Goal: Task Accomplishment & Management: Manage account settings

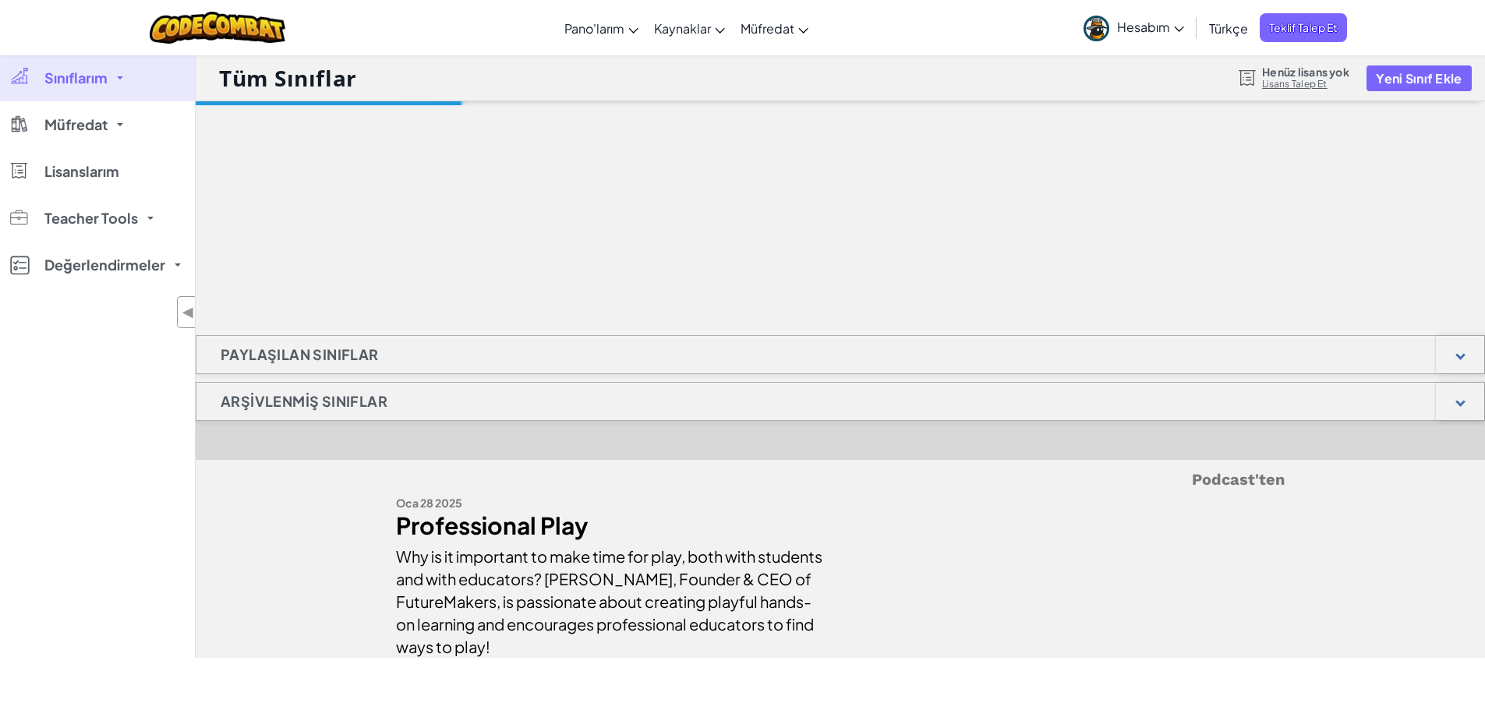
click at [1121, 27] on span "Hesabım" at bounding box center [1150, 27] width 67 height 16
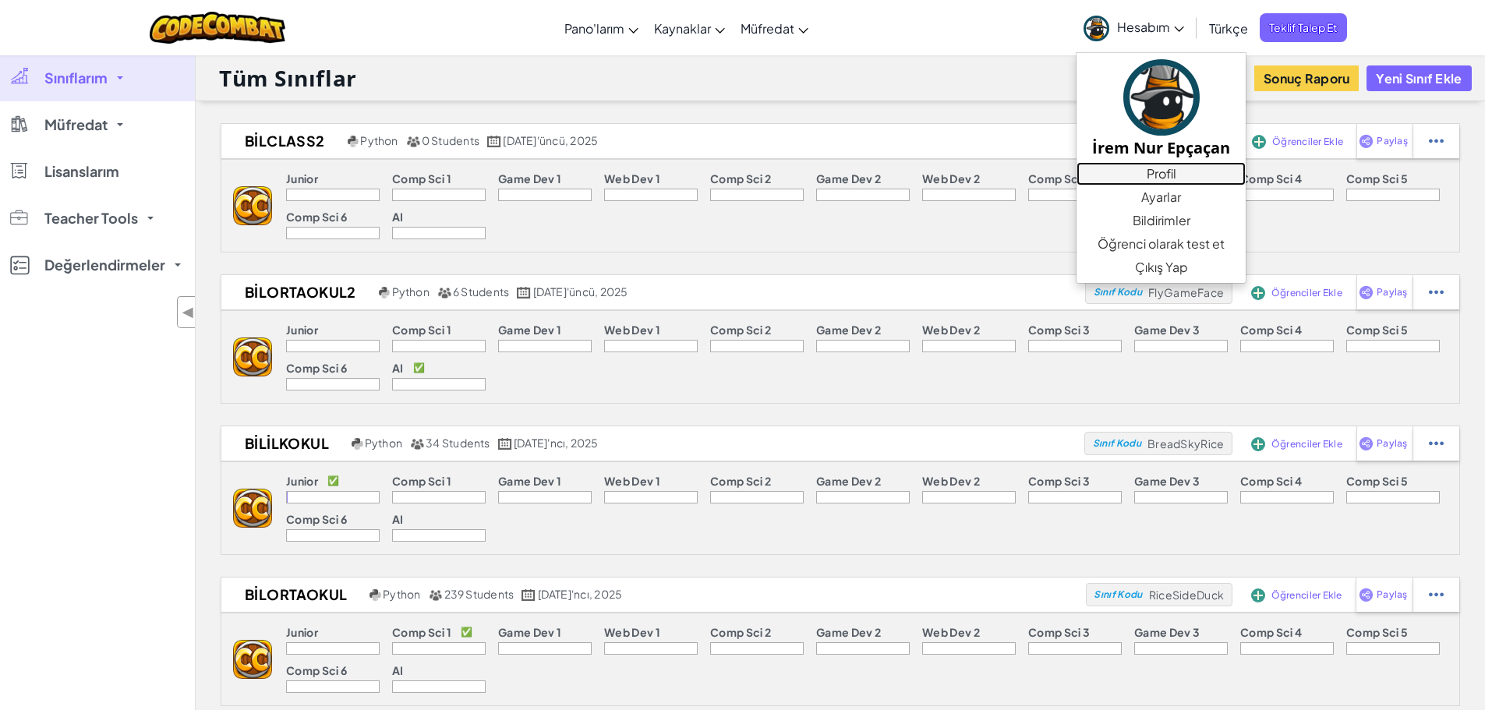
click at [1139, 168] on link "Profil" at bounding box center [1161, 173] width 169 height 23
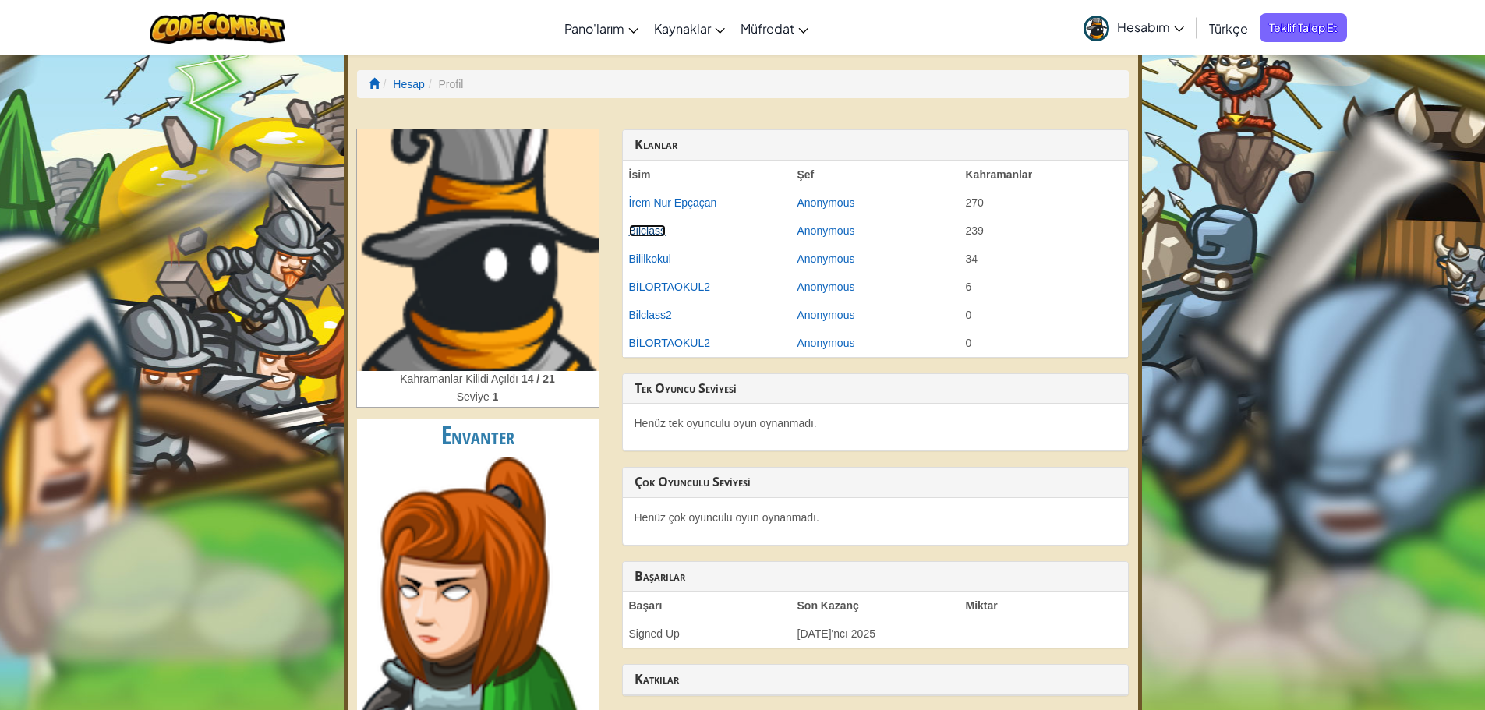
click at [656, 228] on link "Bilclass" at bounding box center [647, 231] width 37 height 12
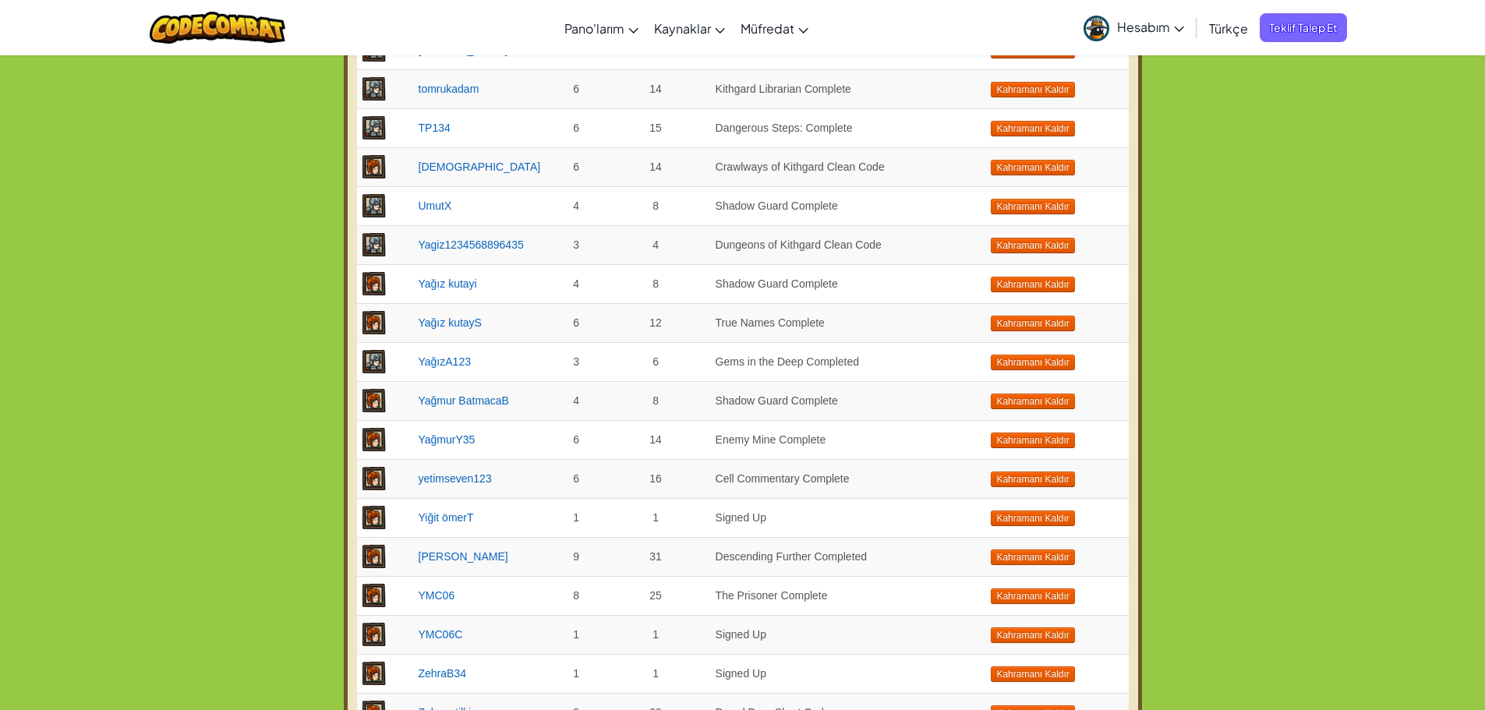
scroll to position [7408, 0]
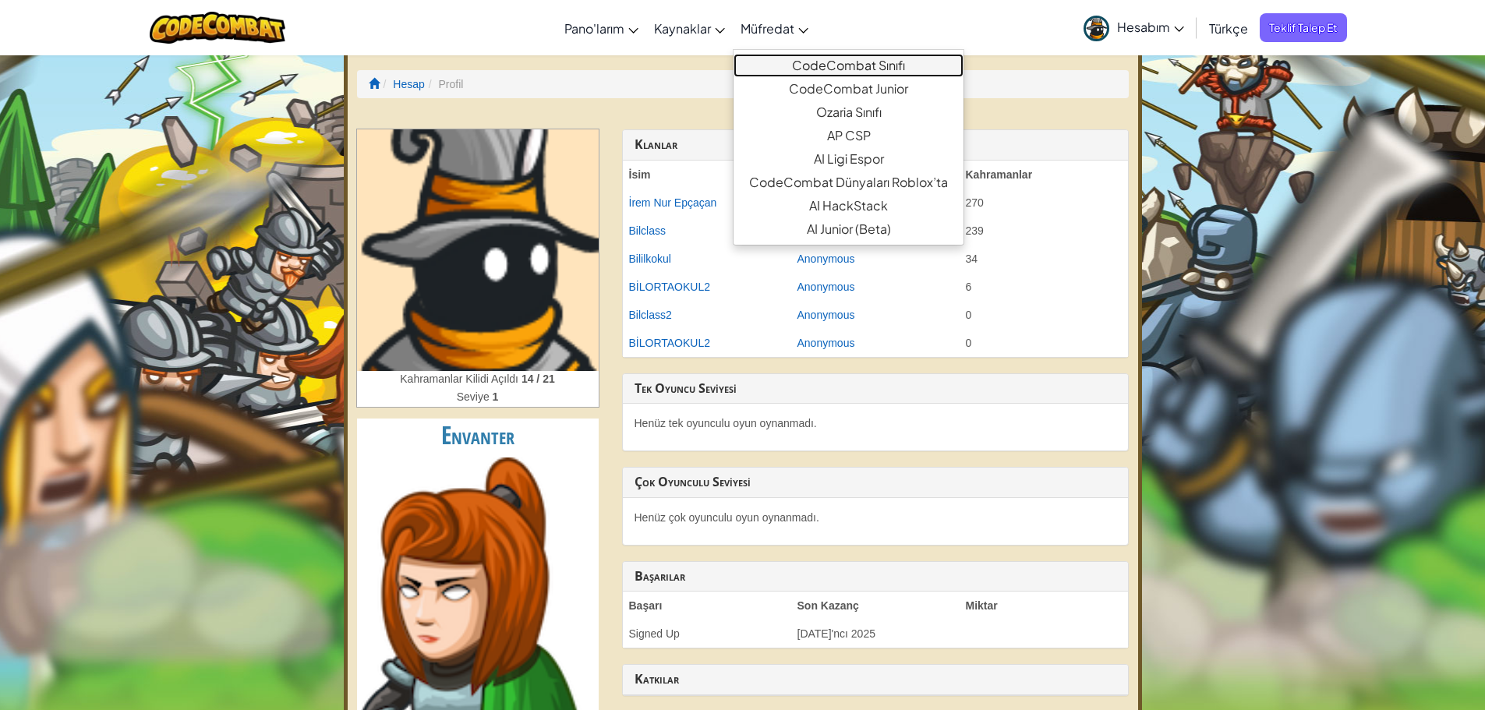
click at [817, 64] on link "CodeCombat Sınıfı" at bounding box center [849, 65] width 230 height 23
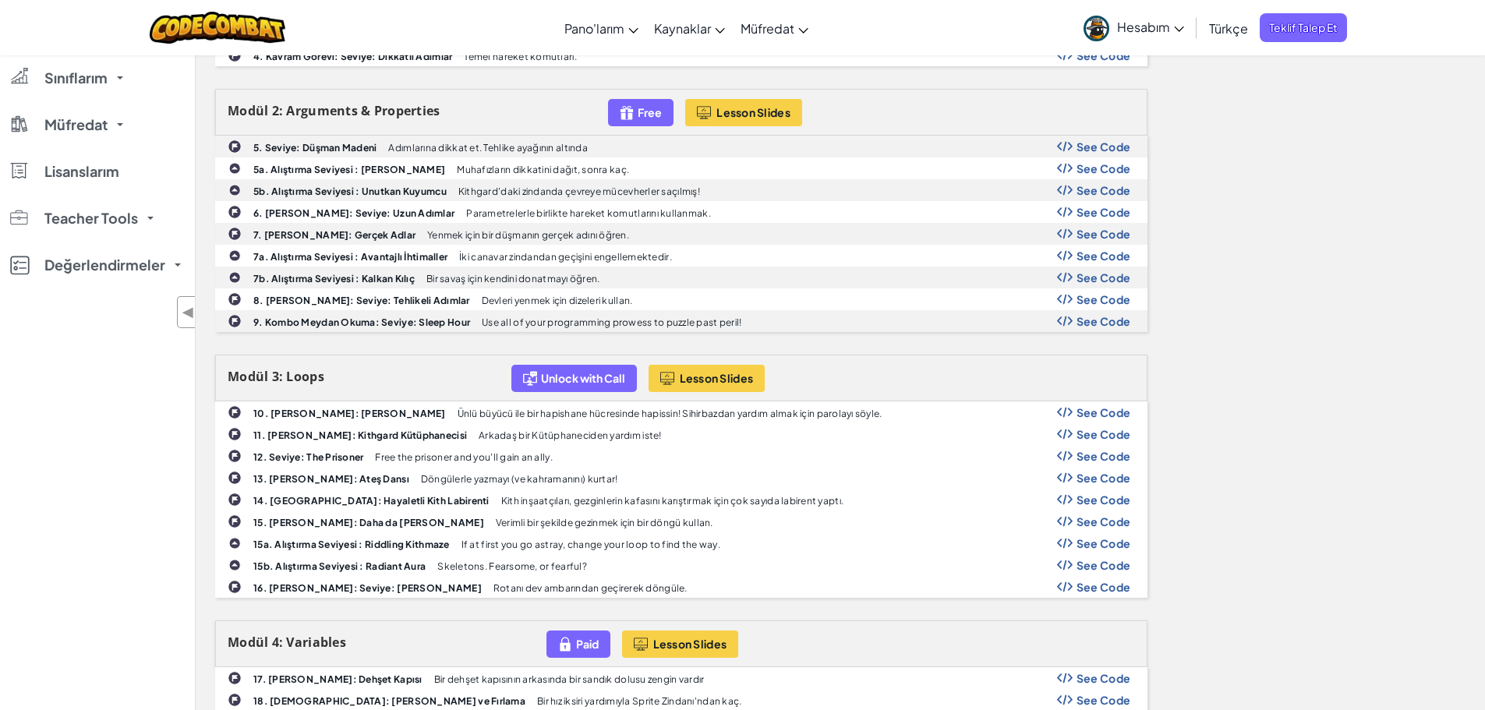
scroll to position [718, 0]
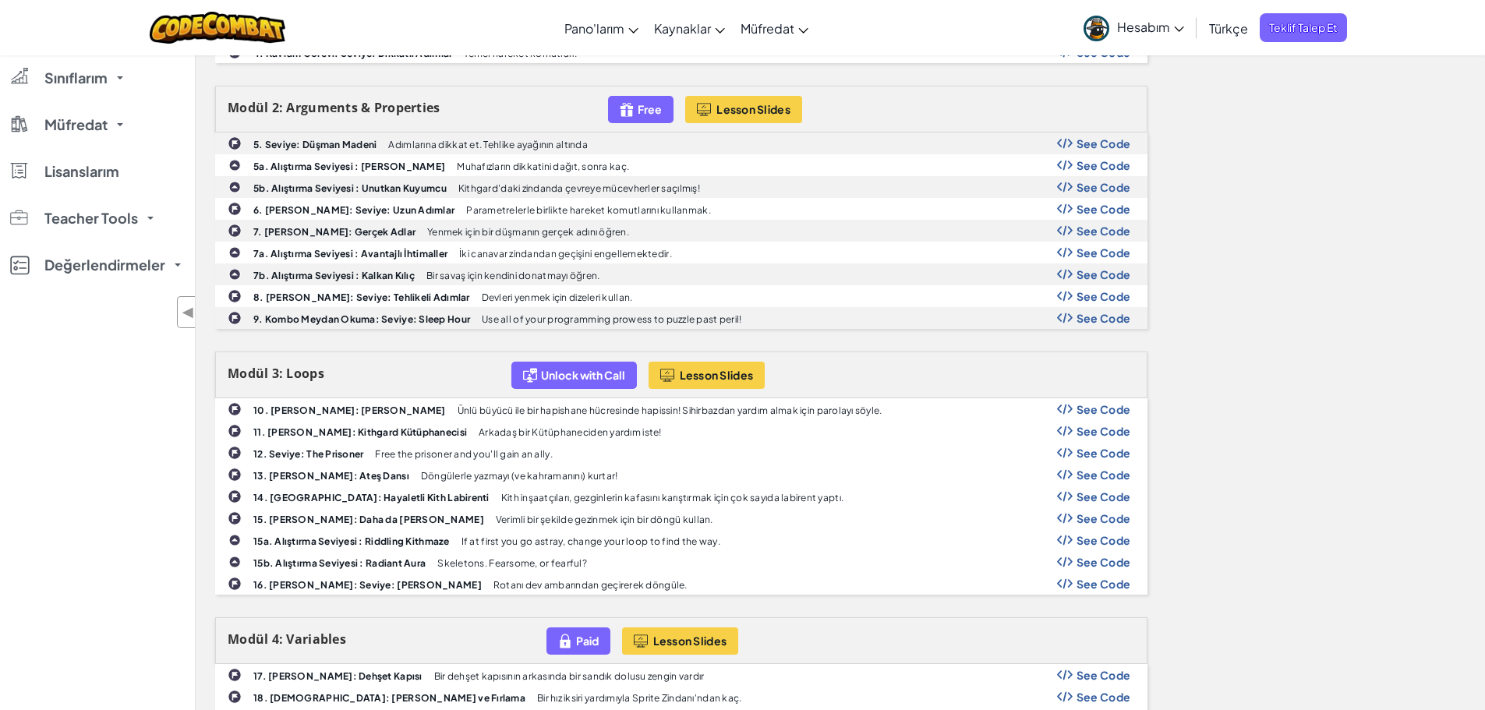
click at [1075, 539] on div "See Code" at bounding box center [1094, 540] width 74 height 12
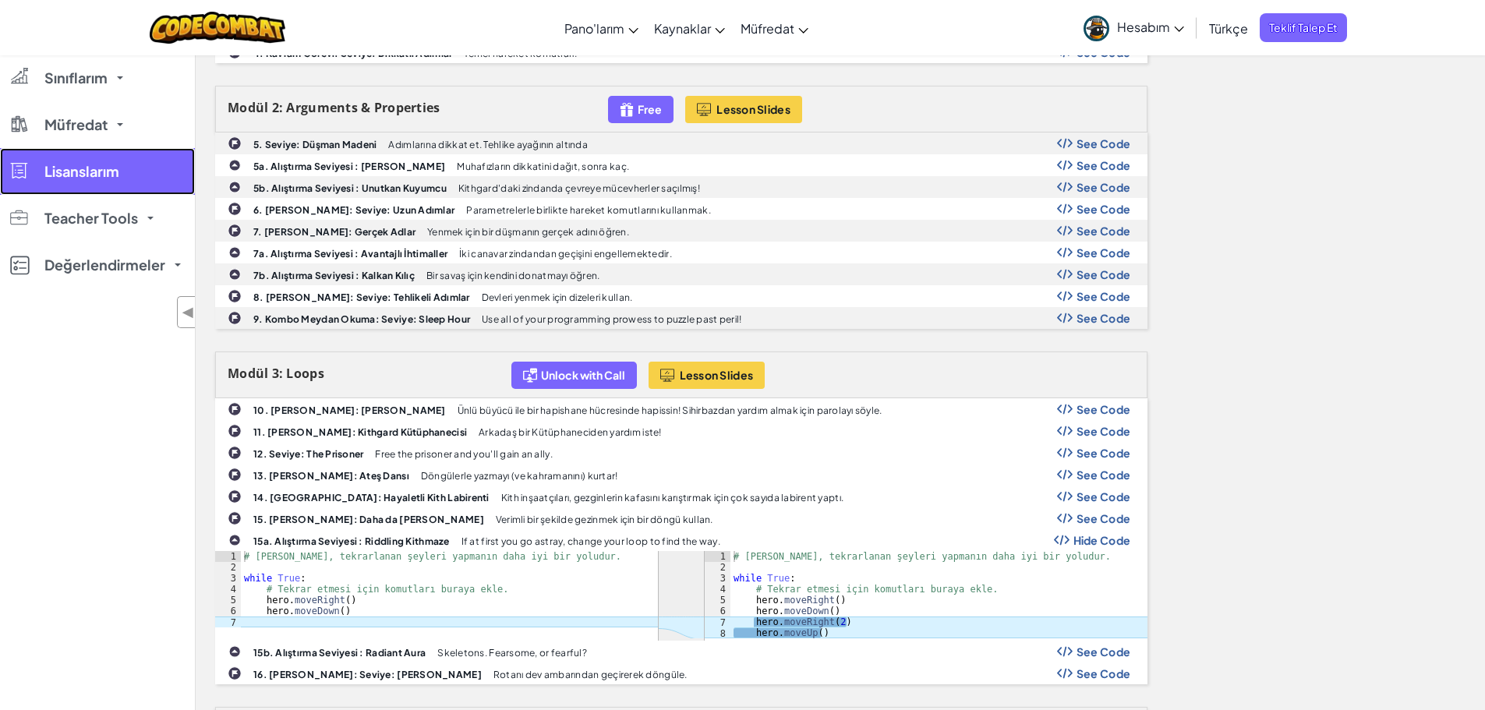
click at [39, 167] on link "Lisanslarım" at bounding box center [97, 171] width 195 height 47
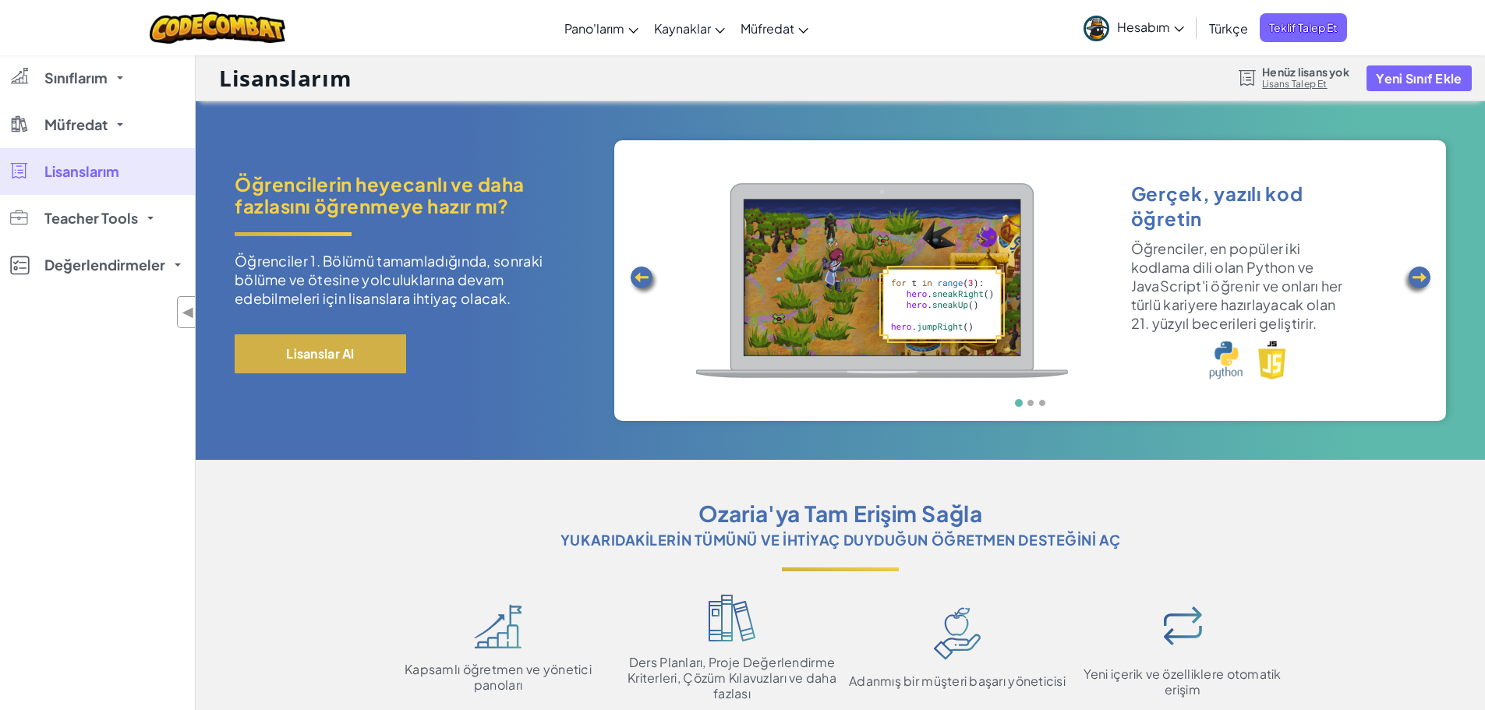
click at [285, 372] on button "Lisanslar Al" at bounding box center [321, 353] width 172 height 39
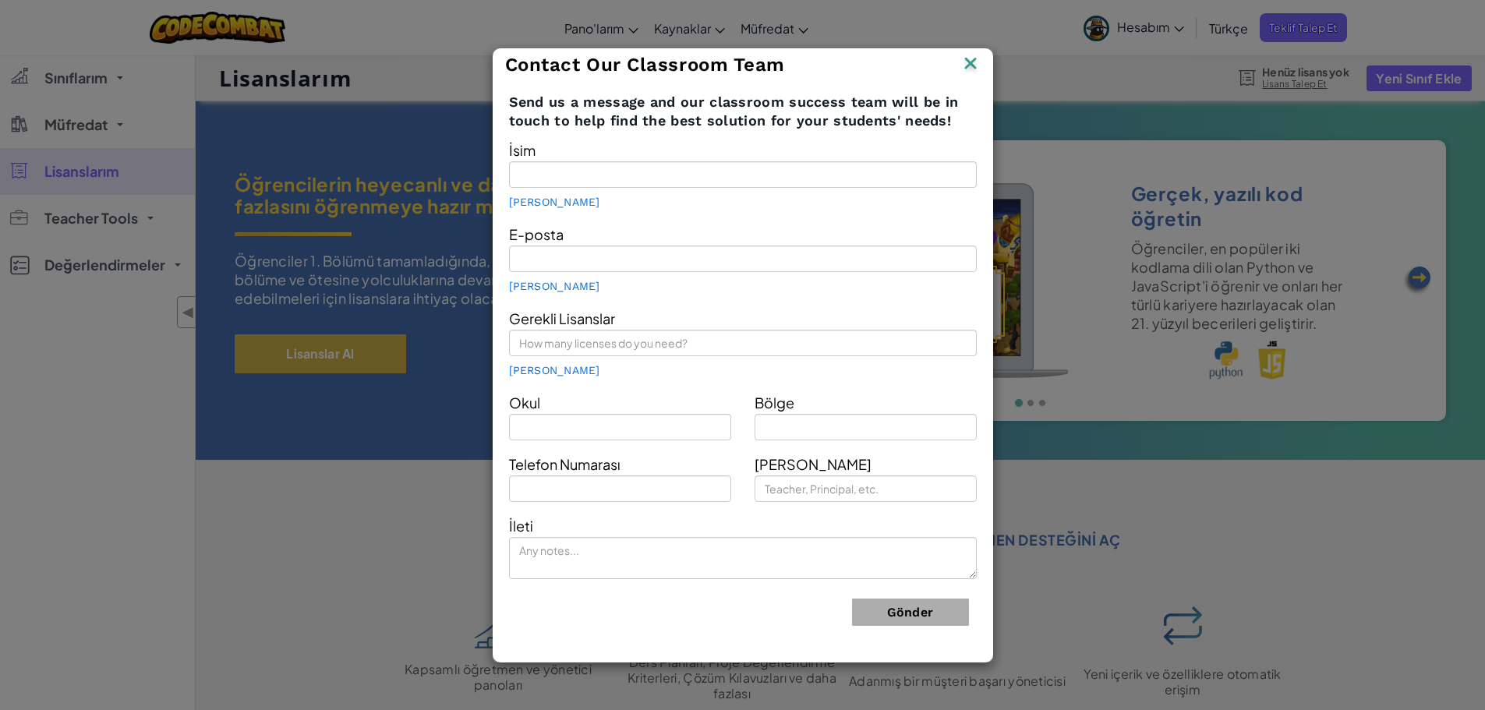
type input "İrem Nur Epçaçan"
type input "[EMAIL_ADDRESS][DOMAIN_NAME]"
type input "Bahçelievler Bil Koleji"
type input "Marmara"
type input "Teacher"
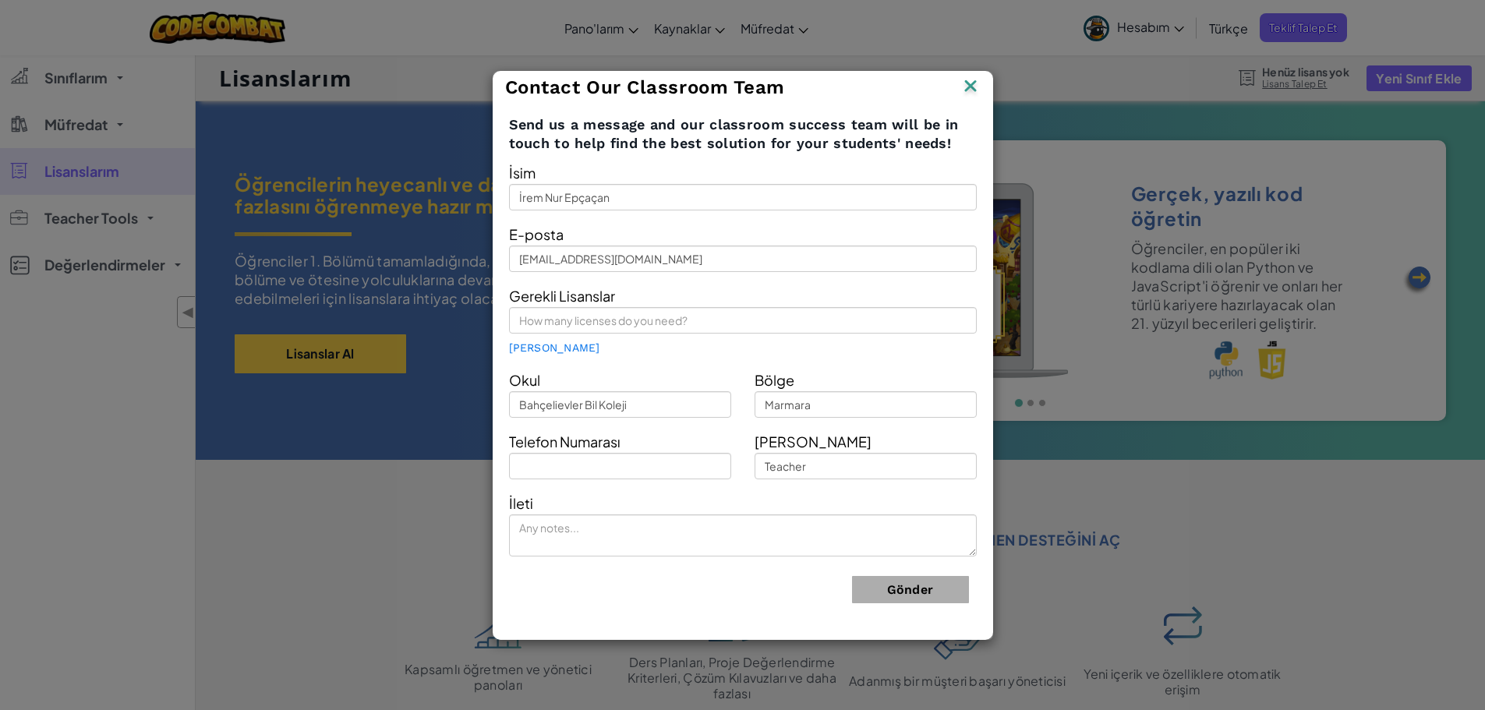
click at [972, 87] on img at bounding box center [970, 87] width 20 height 23
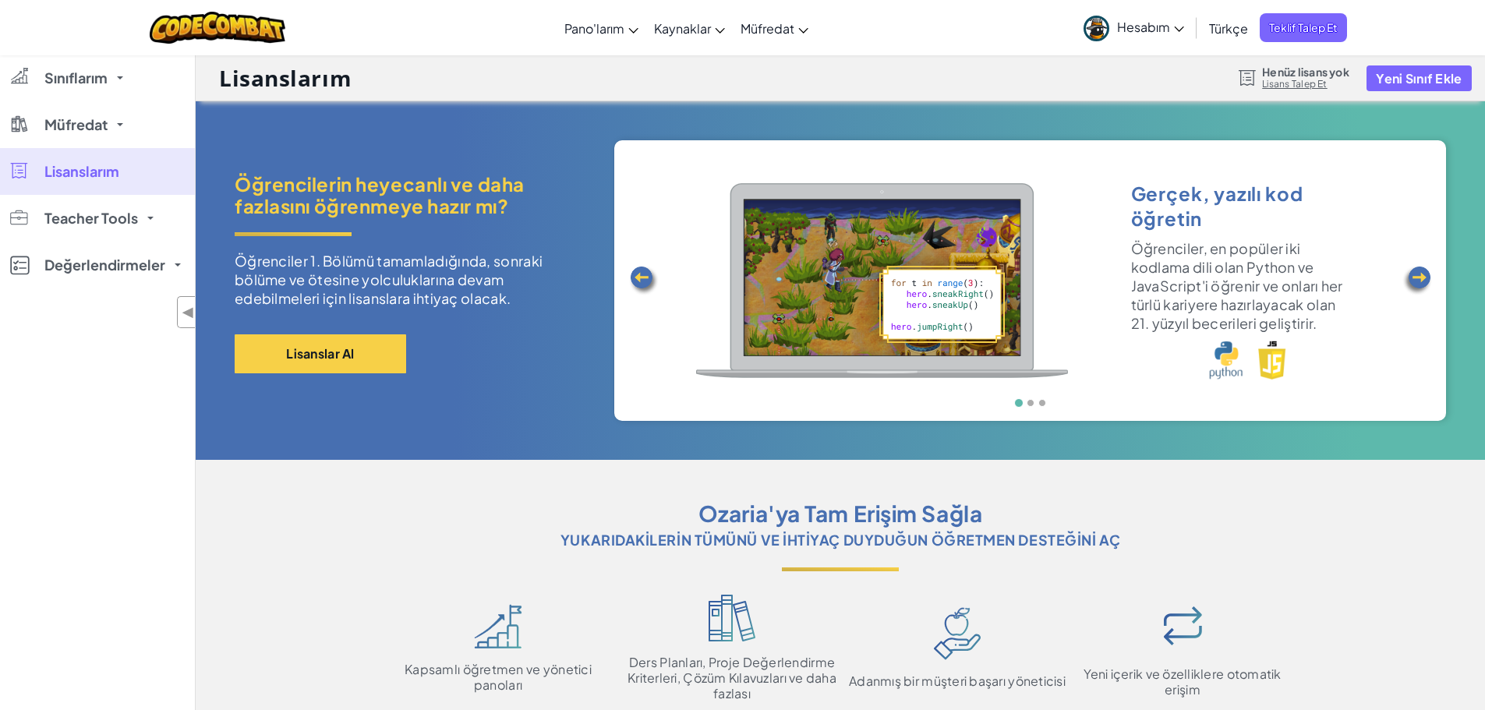
click at [1420, 285] on img at bounding box center [1417, 280] width 31 height 31
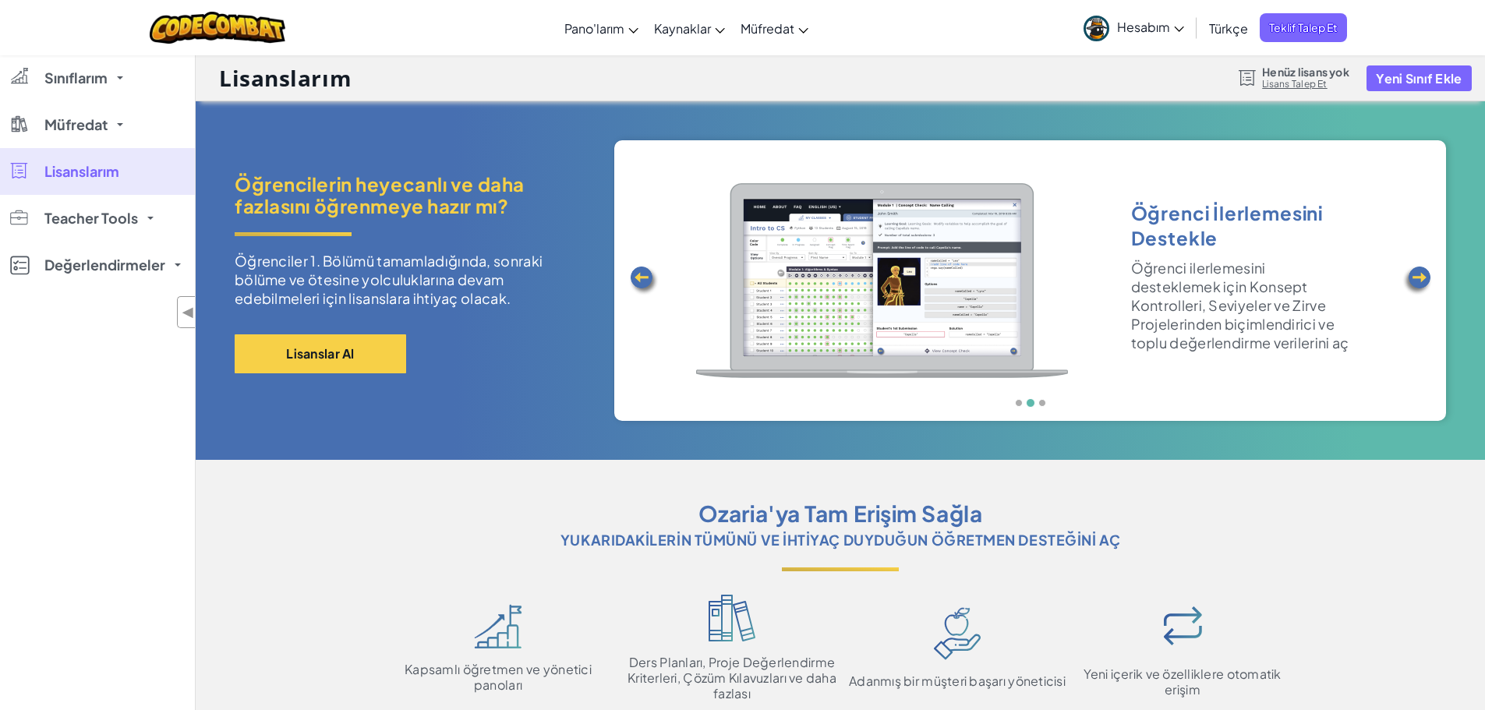
click at [1420, 285] on img at bounding box center [1417, 280] width 31 height 31
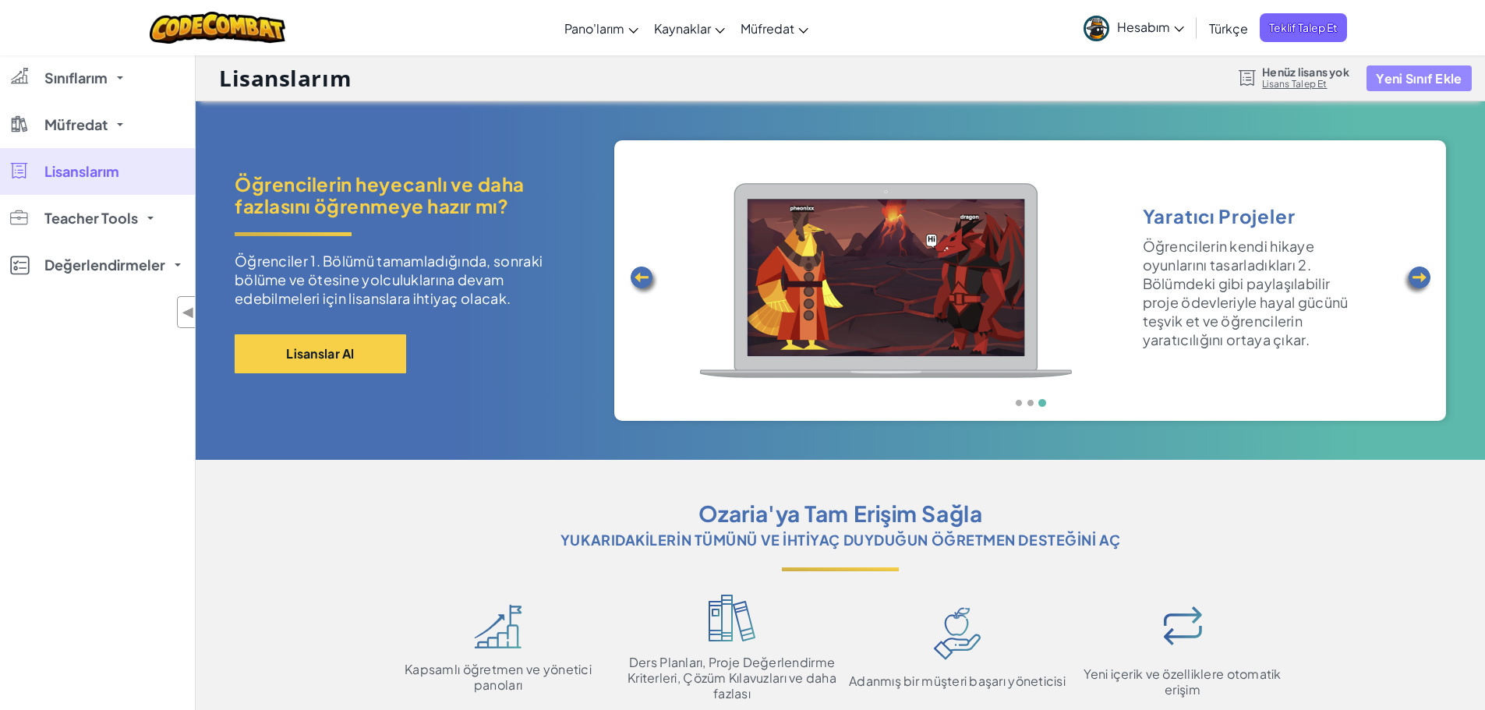
click at [1420, 73] on button "Yeni Sınıf Ekle" at bounding box center [1419, 78] width 104 height 26
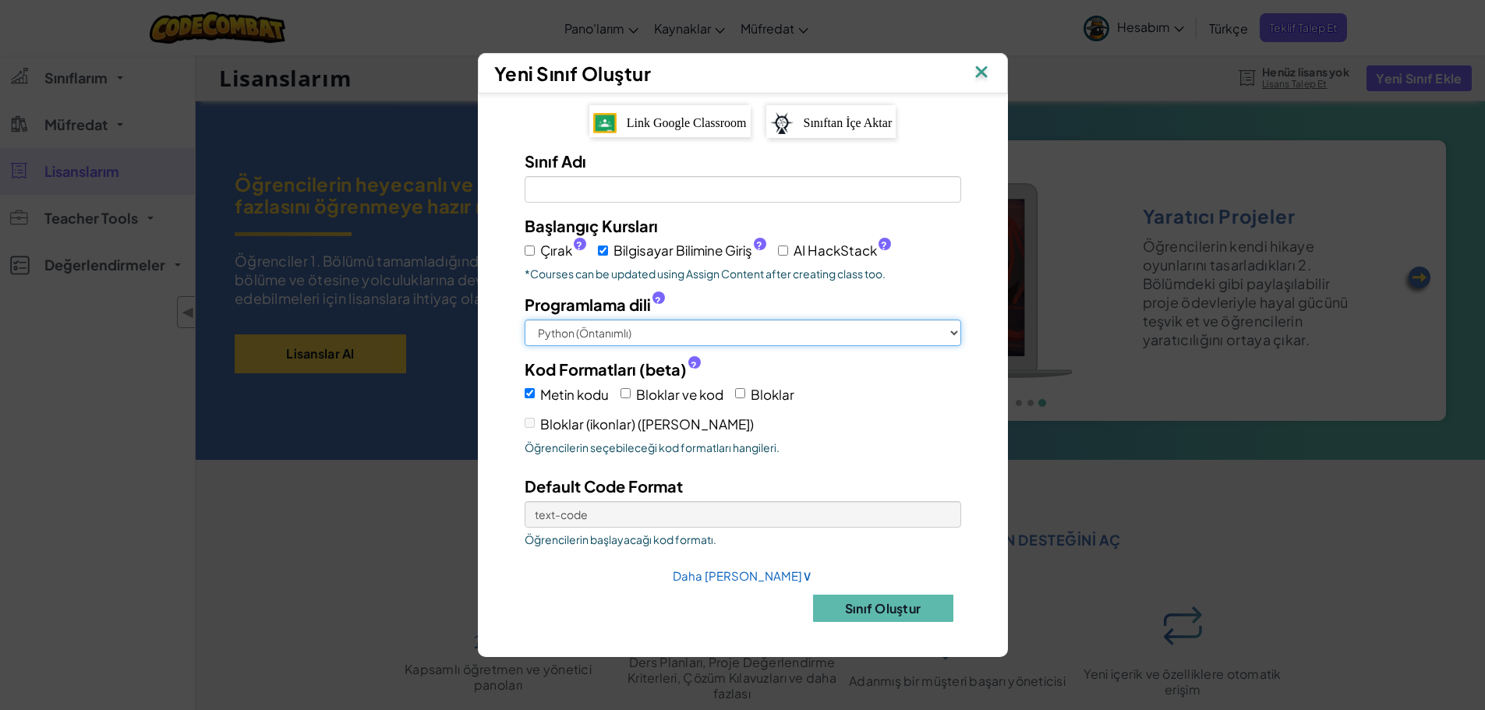
click at [758, 344] on select "Python (Öntanımlı) JavaScript C++ [GEOGRAPHIC_DATA] (Deneysel)" at bounding box center [743, 333] width 437 height 27
select select "javascript"
click at [525, 320] on select "Python (Öntanımlı) JavaScript C++ [GEOGRAPHIC_DATA] (Deneysel)" at bounding box center [743, 333] width 437 height 27
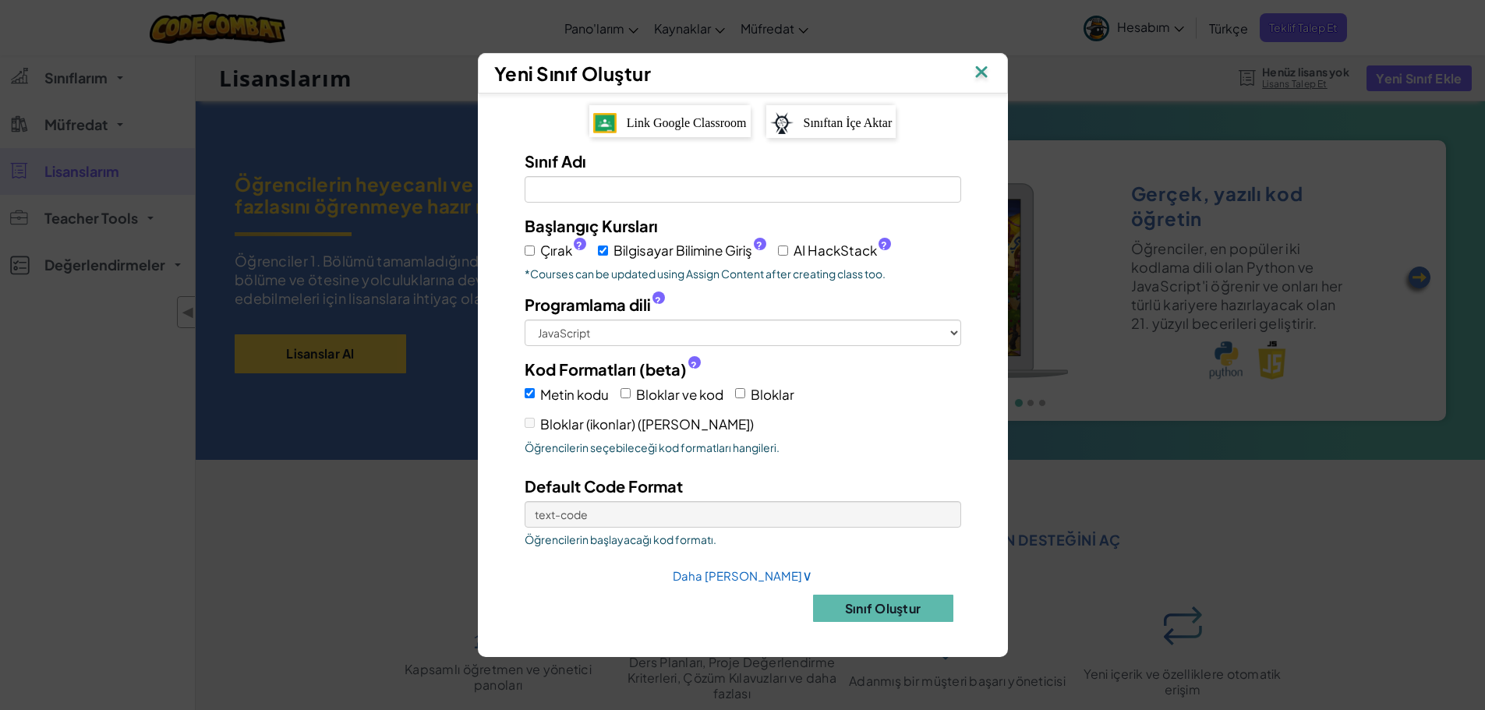
click at [981, 66] on img at bounding box center [981, 73] width 20 height 23
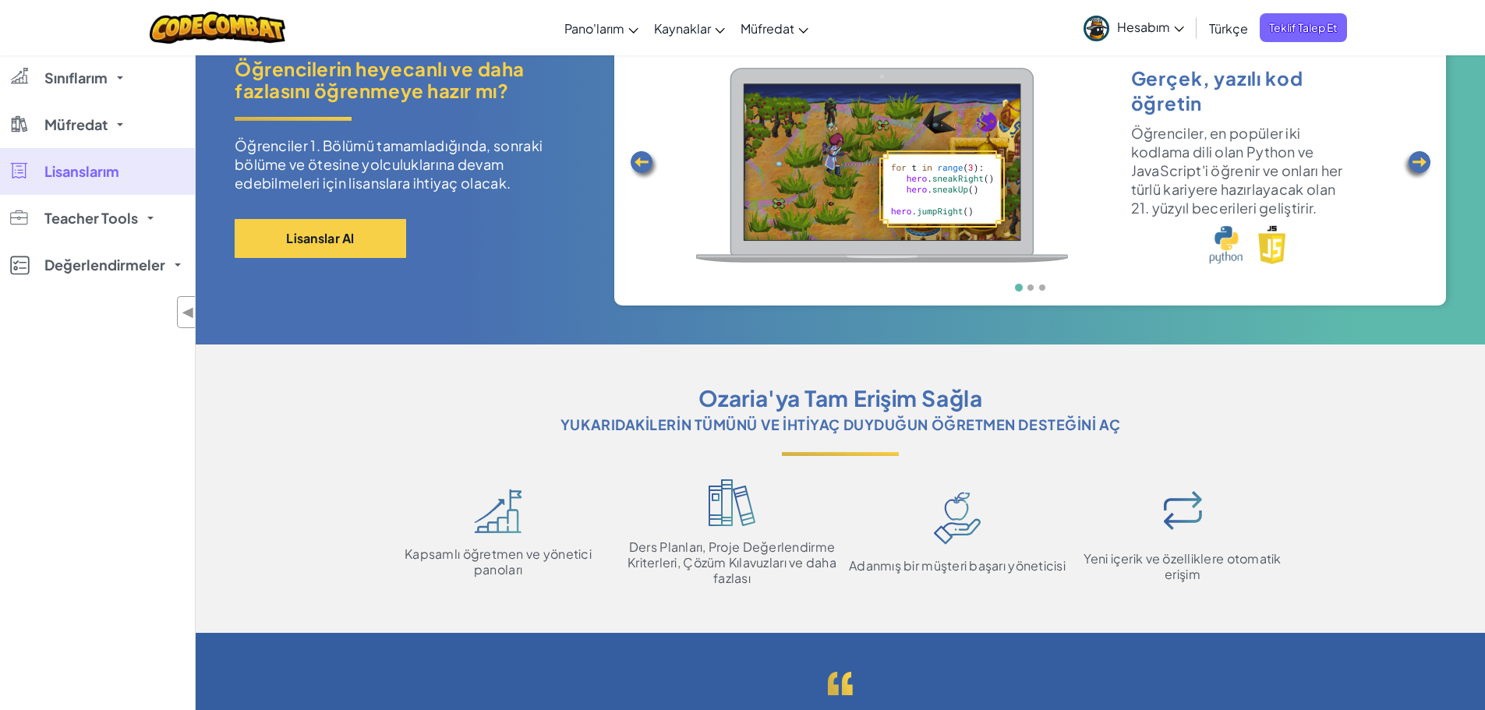
scroll to position [120, 0]
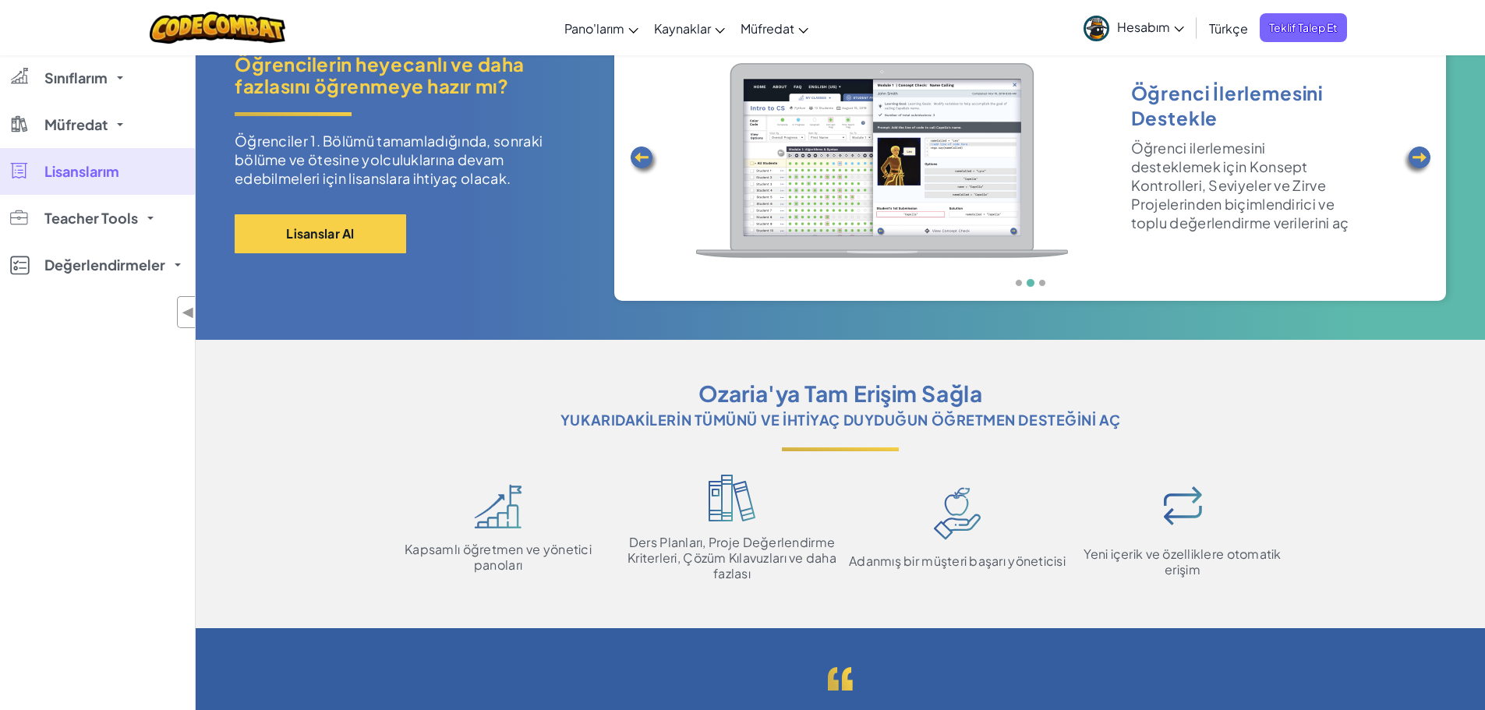
click at [1173, 23] on span "Hesabım" at bounding box center [1150, 27] width 67 height 16
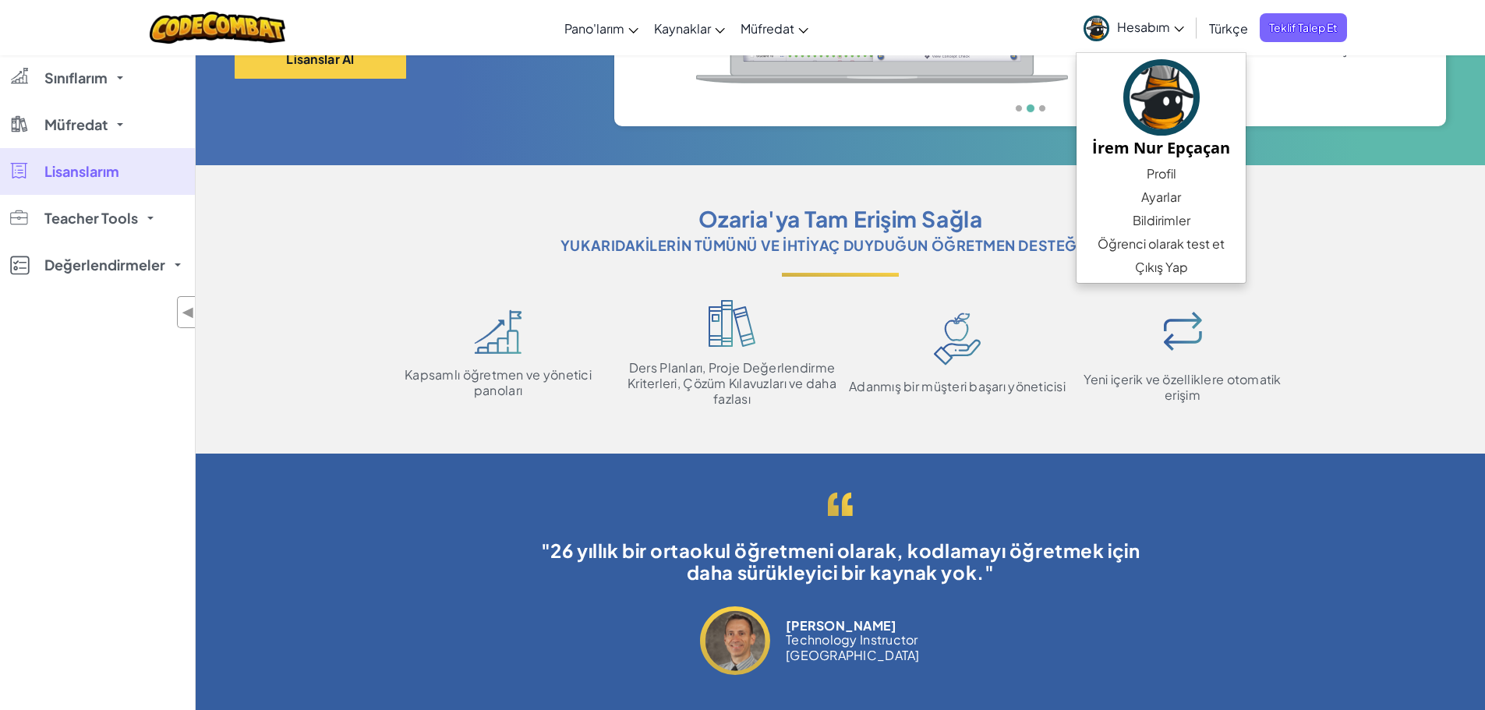
scroll to position [0, 0]
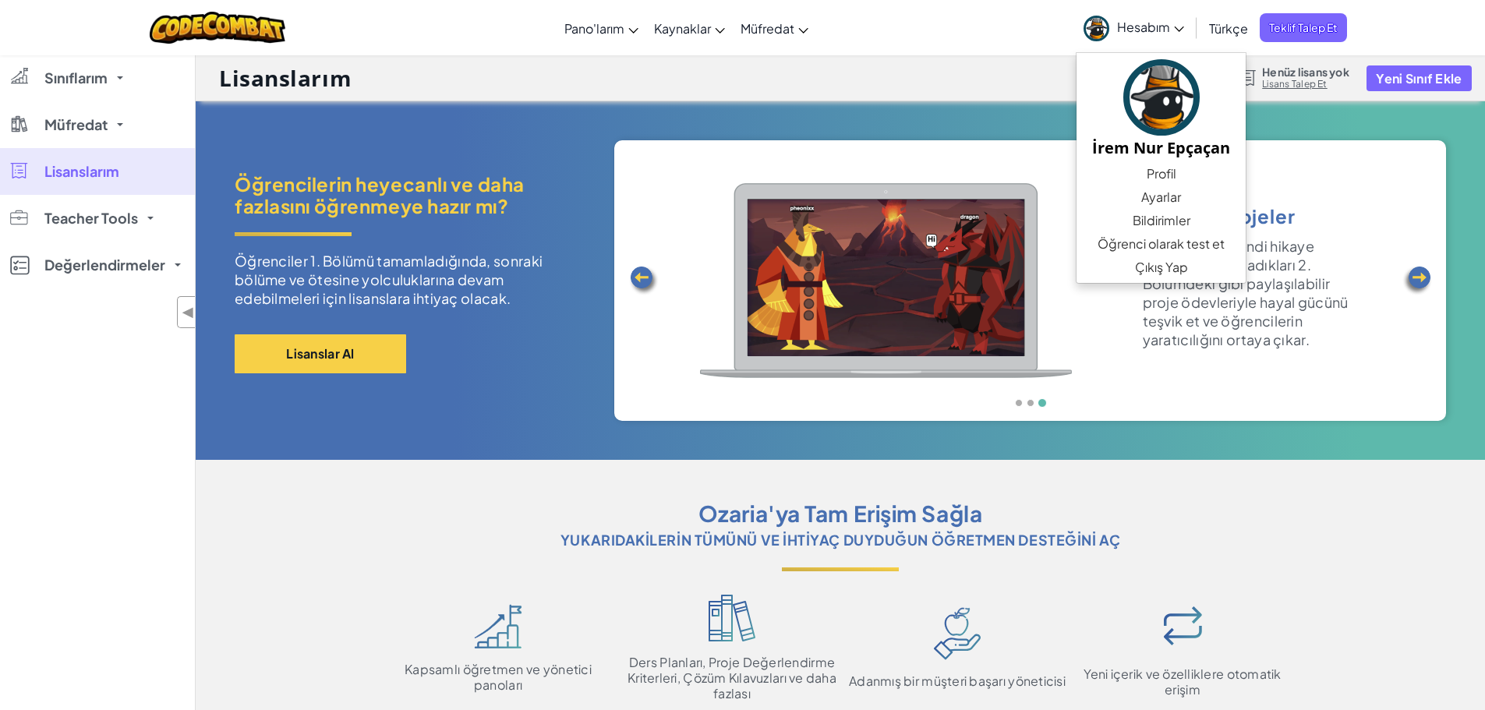
click at [826, 85] on div "Lisanslarım Henüz lisans yok Lisans Talep Et Yeni Sınıf Ekle" at bounding box center [840, 78] width 1289 height 47
